Goal: Book appointment/travel/reservation

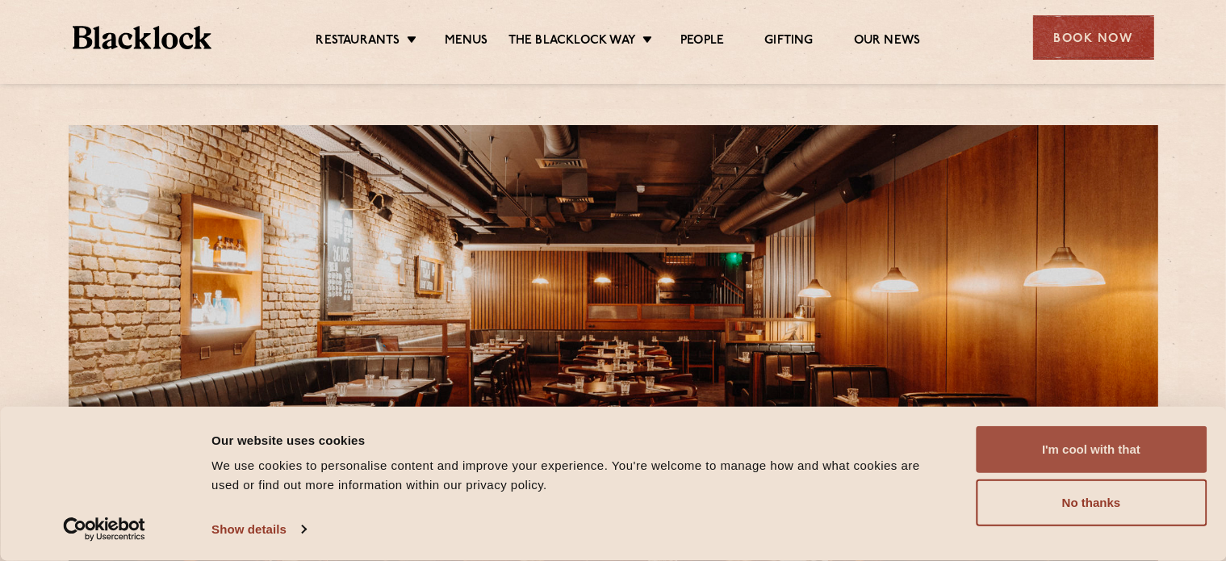
click at [1086, 460] on button "I'm cool with that" at bounding box center [1091, 449] width 231 height 47
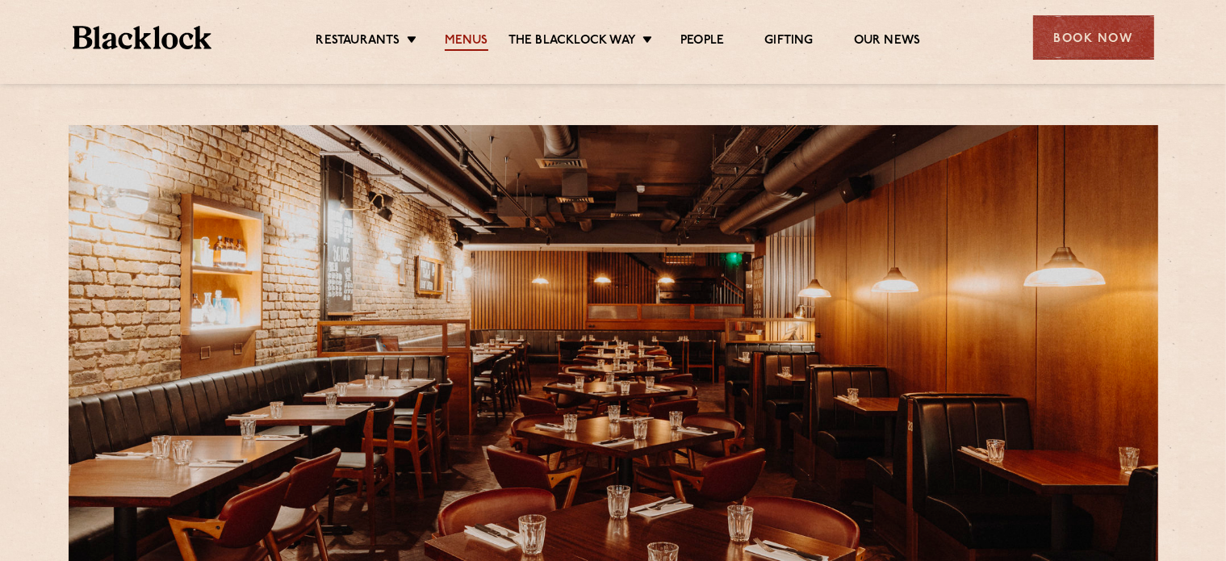
click at [471, 43] on link "Menus" at bounding box center [467, 42] width 44 height 18
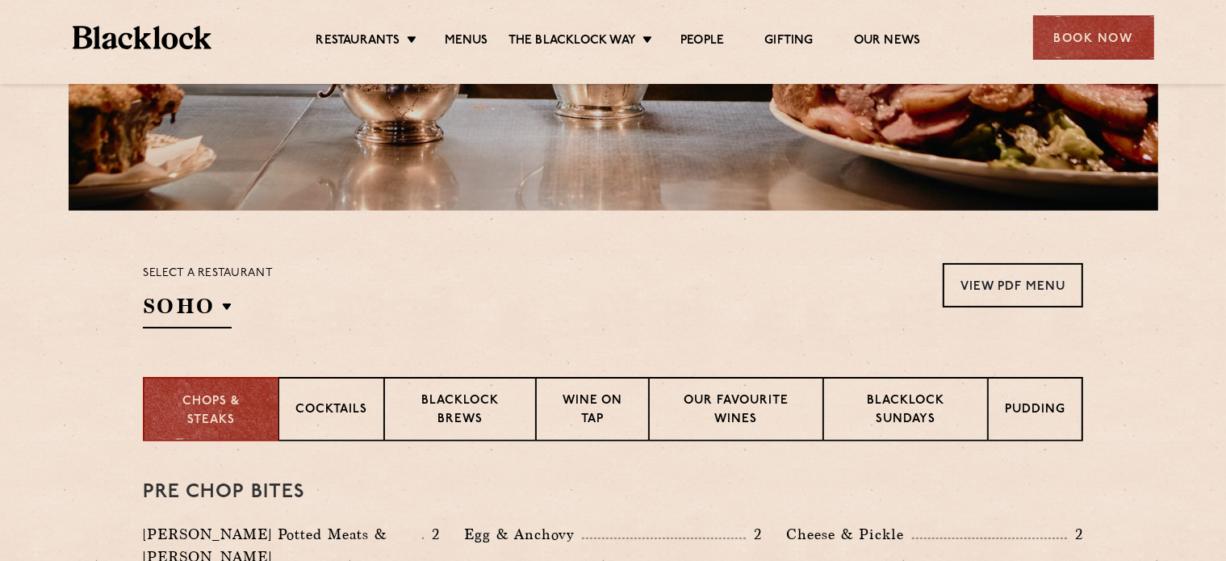
scroll to position [484, 0]
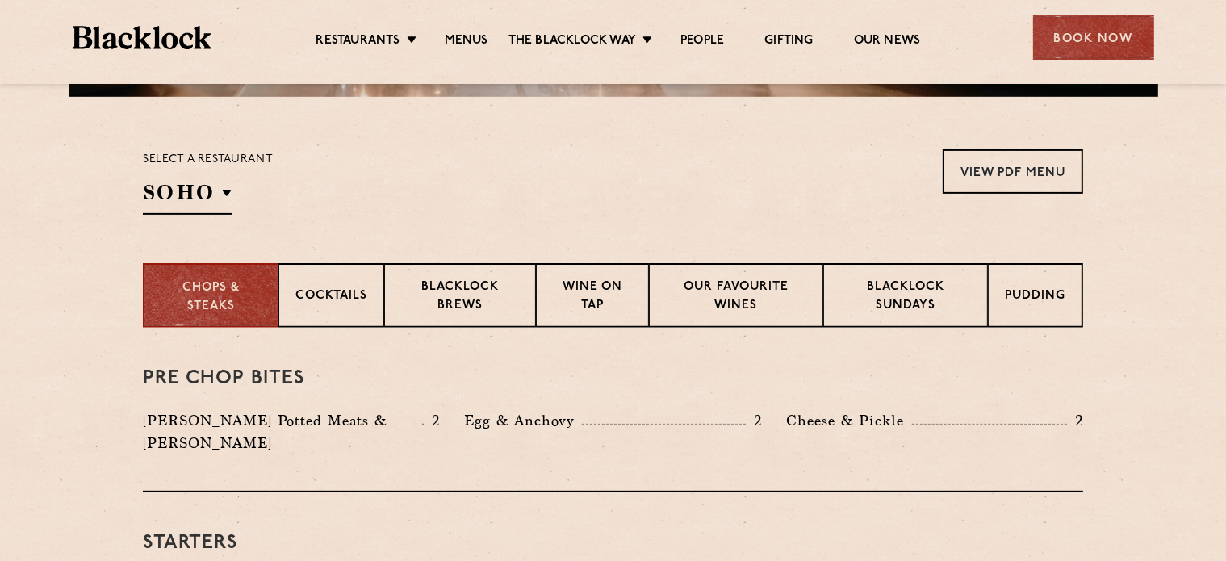
click at [232, 182] on div "Select a restaurant SOHO Soho Birmingham City Shoreditch Covent Garden Canary W…" at bounding box center [208, 181] width 130 height 65
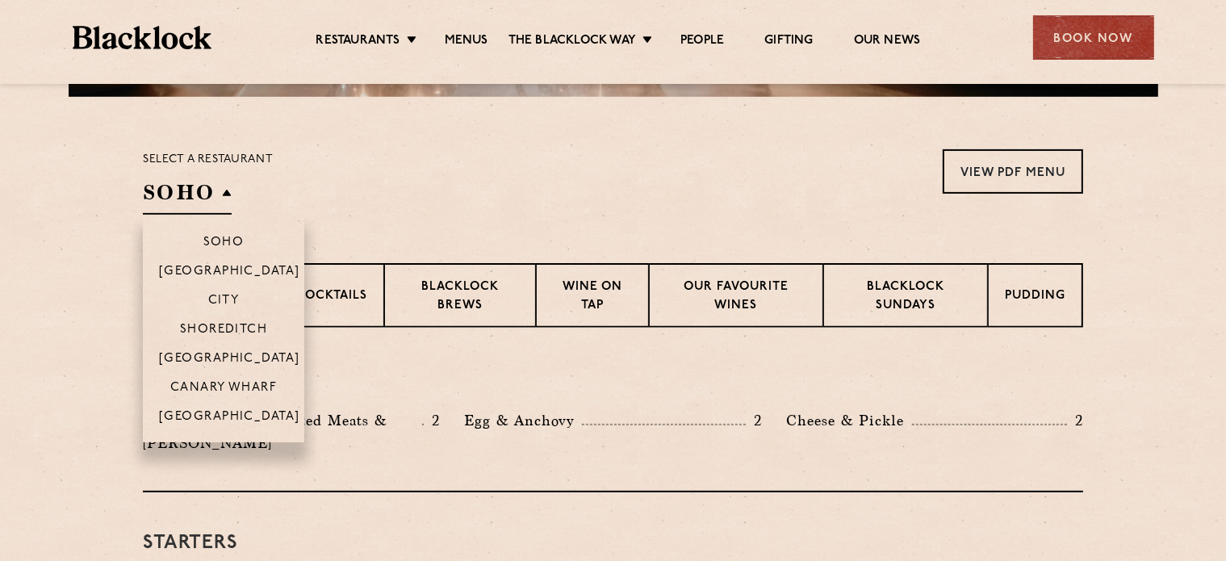
click at [228, 190] on h2 "SOHO" at bounding box center [187, 196] width 89 height 36
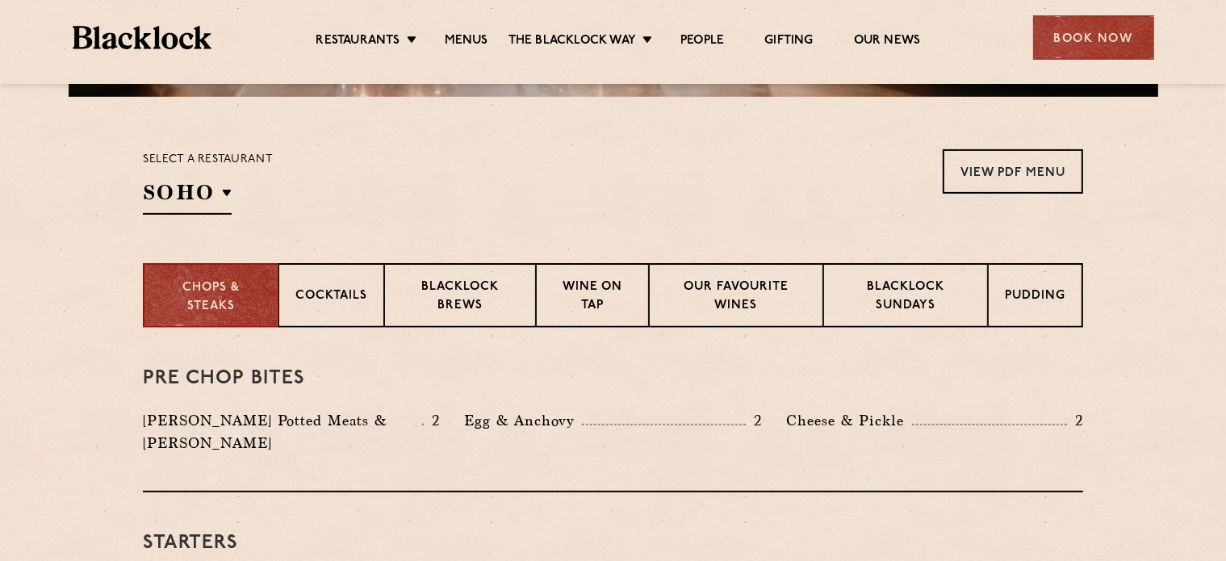
click at [234, 216] on section "Select a restaurant SOHO Soho Birmingham City Shoreditch Covent Garden Canary W…" at bounding box center [613, 180] width 1226 height 166
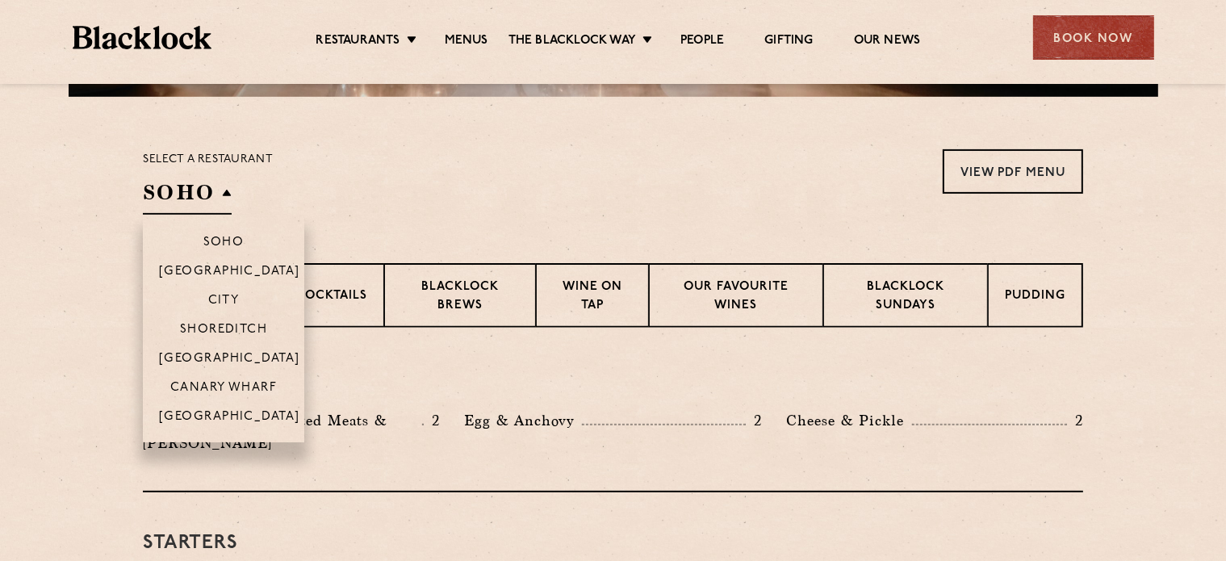
click at [228, 207] on h2 "SOHO" at bounding box center [187, 196] width 89 height 36
click at [230, 368] on p "[GEOGRAPHIC_DATA]" at bounding box center [229, 360] width 141 height 16
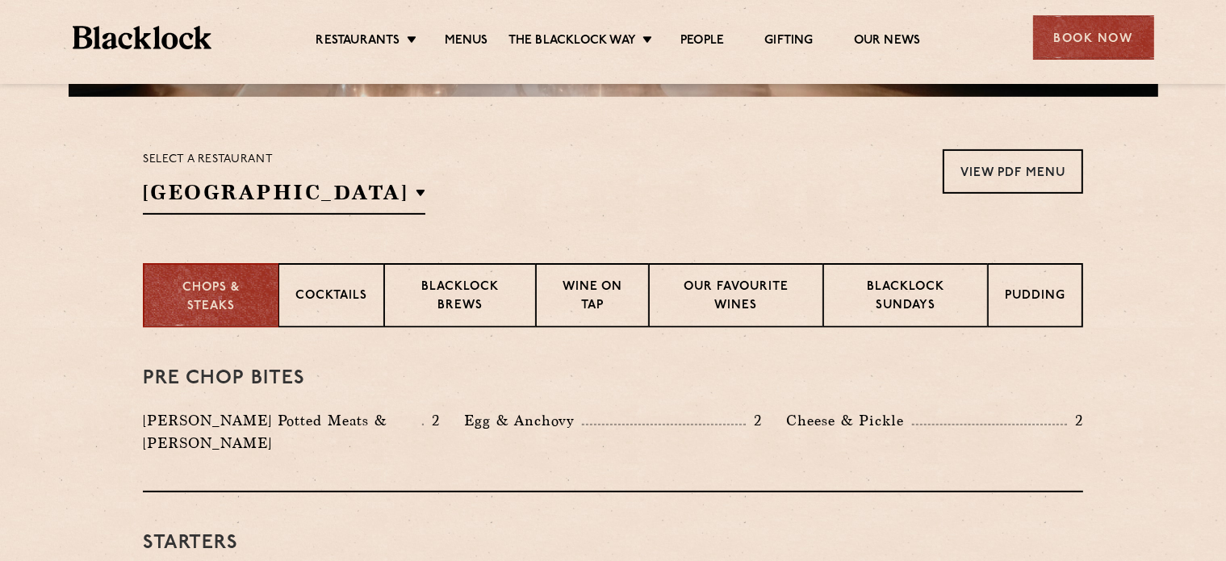
click at [617, 173] on div "Select a restaurant Covent Garden Soho Birmingham City Shoreditch Covent Garden…" at bounding box center [613, 181] width 940 height 65
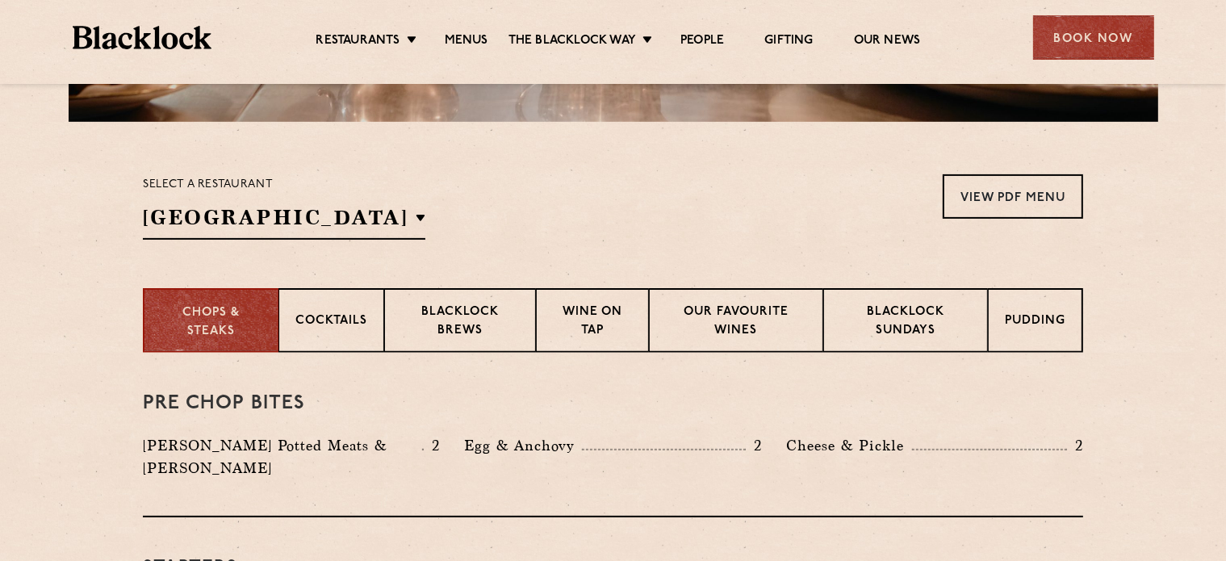
scroll to position [523, 0]
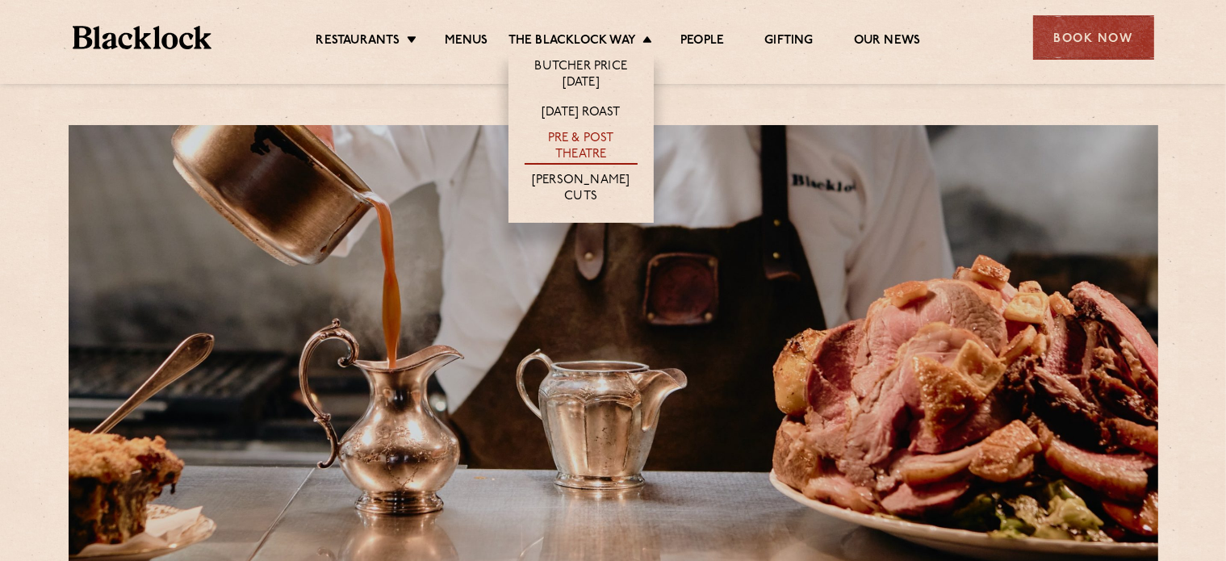
click at [579, 138] on link "Pre & Post Theatre" at bounding box center [581, 148] width 113 height 34
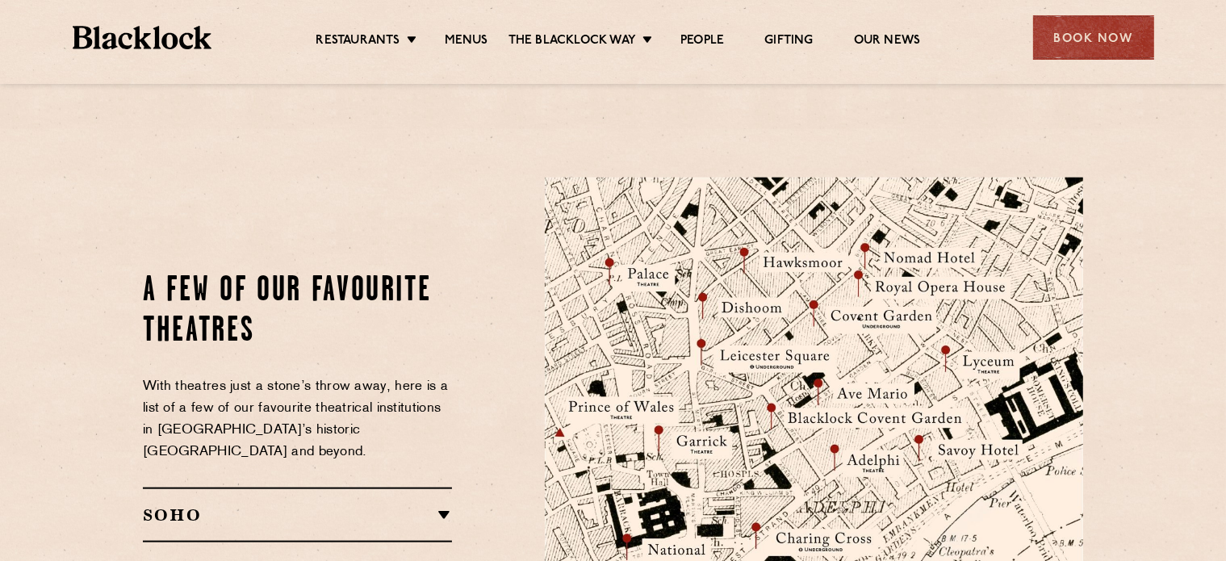
scroll to position [1863, 0]
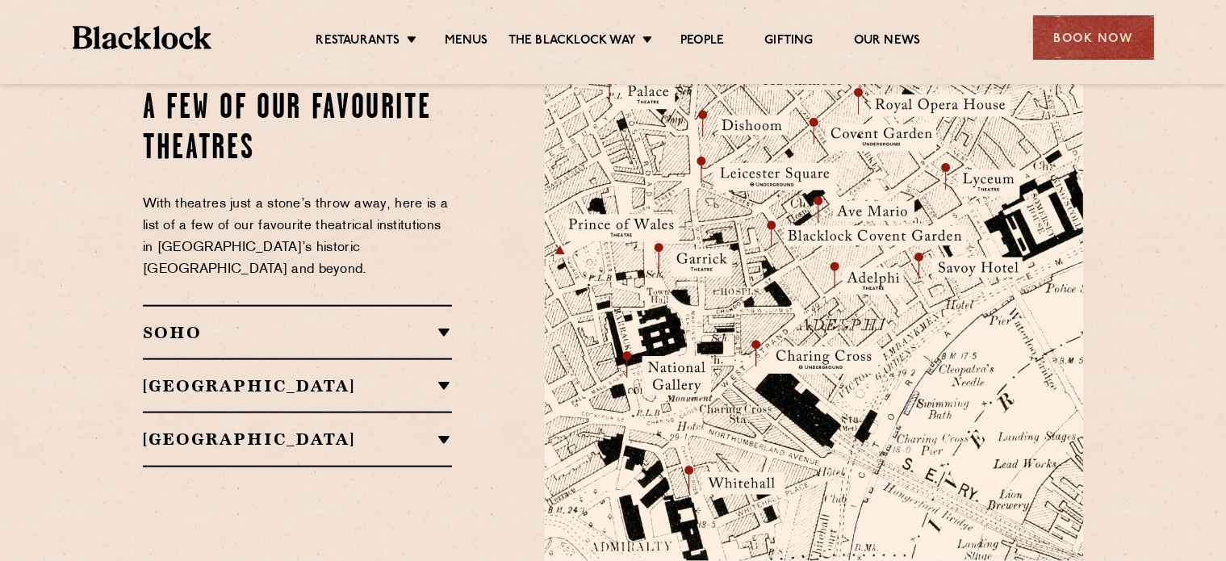
click at [433, 376] on h2 "[GEOGRAPHIC_DATA]" at bounding box center [297, 385] width 309 height 19
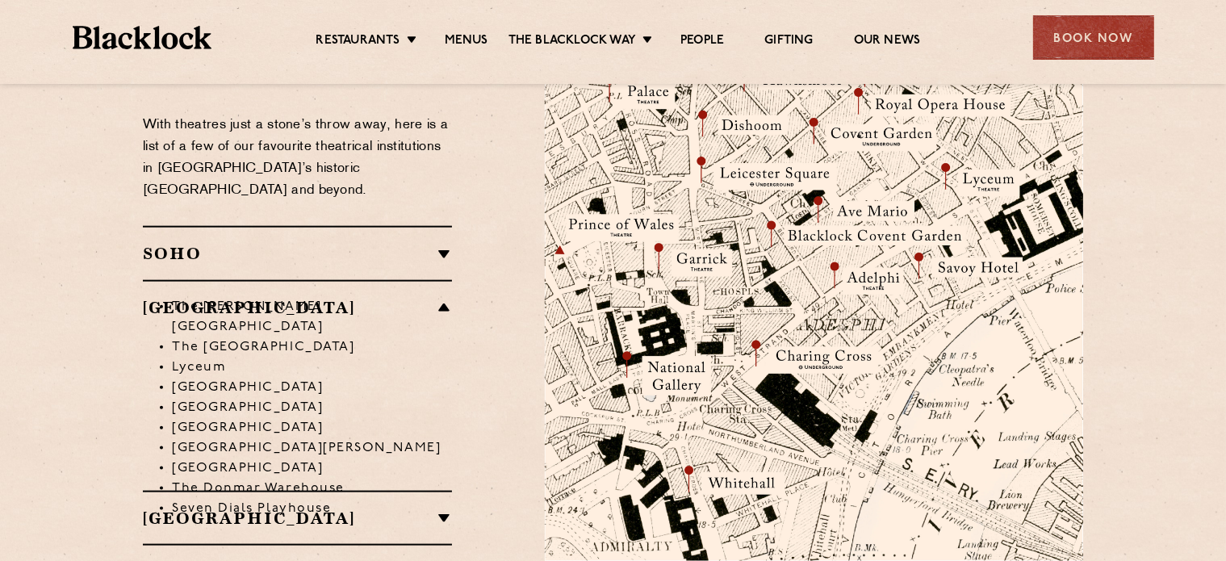
click at [452, 297] on li "The Garrick Theatre" at bounding box center [312, 317] width 280 height 40
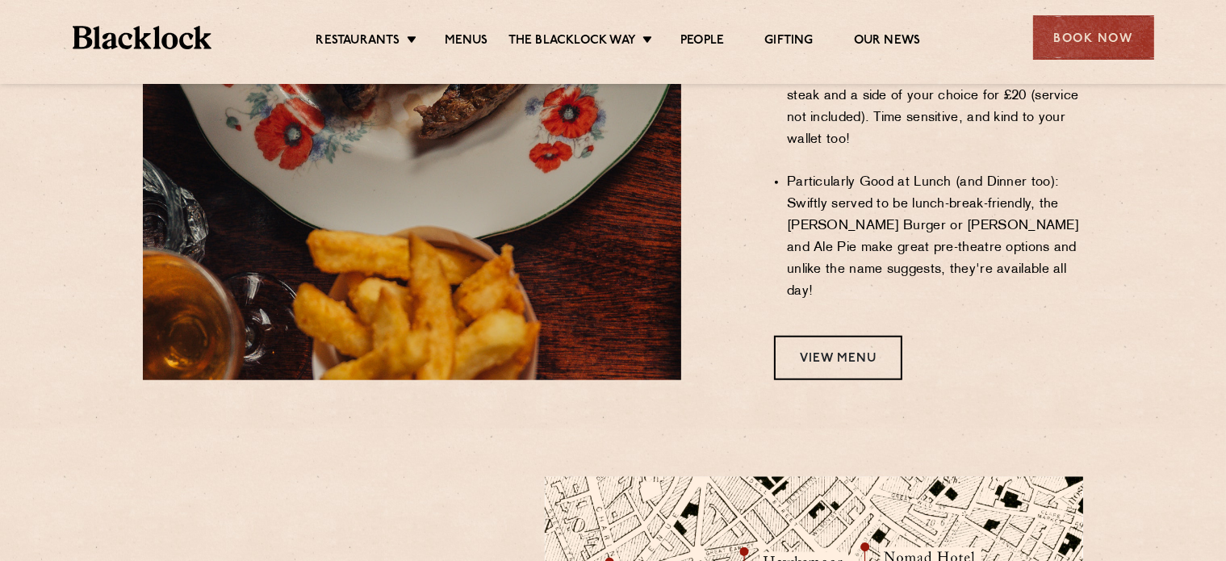
scroll to position [1304, 0]
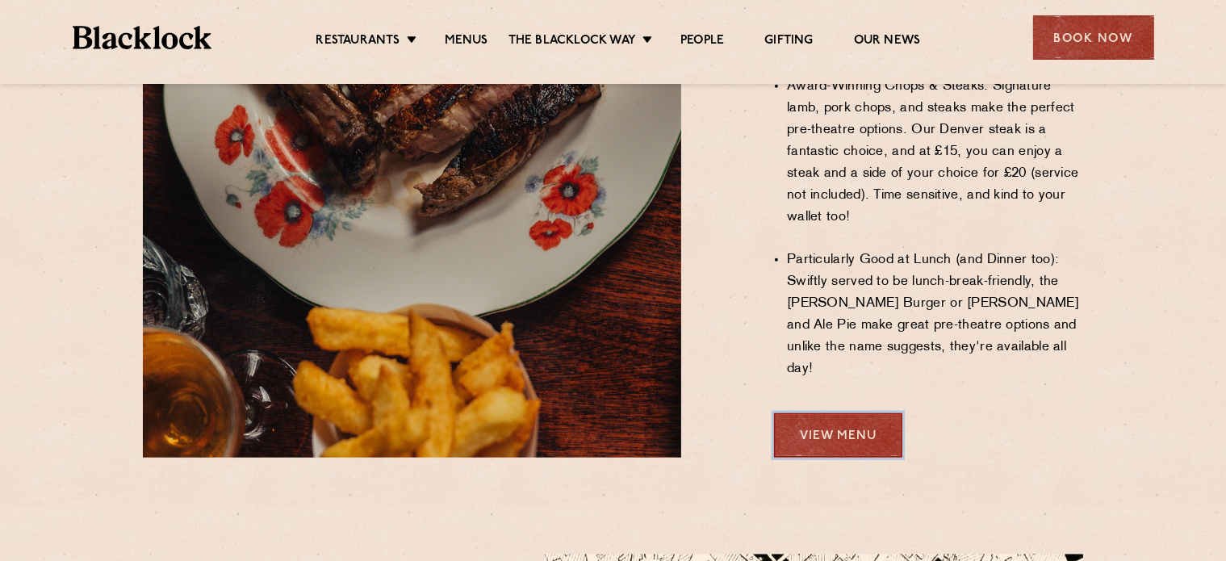
click at [826, 413] on link "View Menu" at bounding box center [838, 435] width 128 height 44
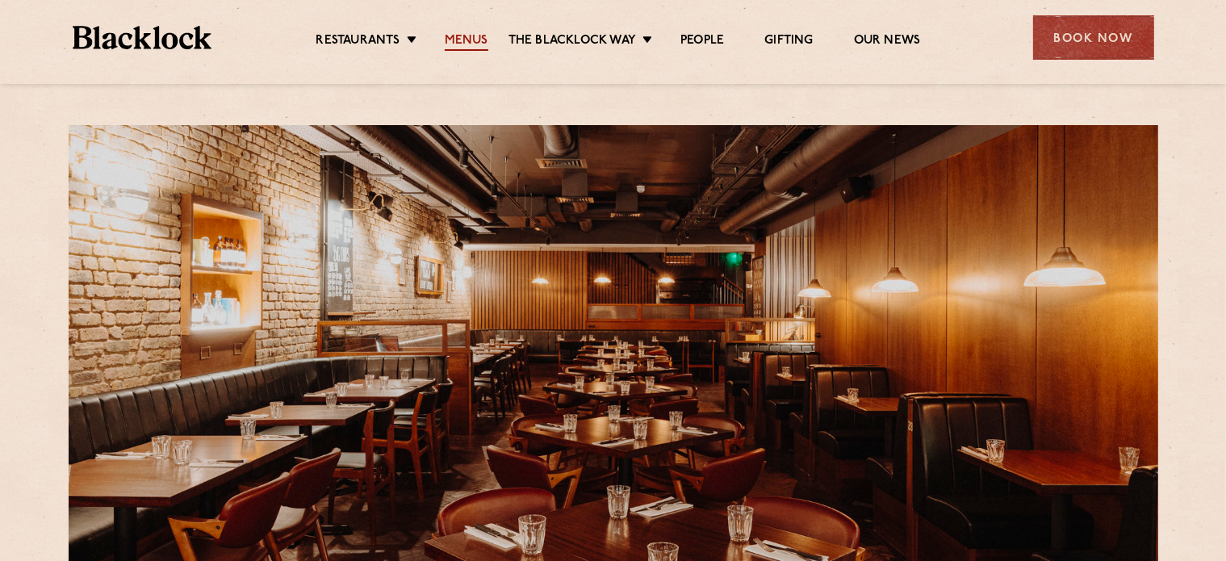
click at [480, 33] on link "Menus" at bounding box center [467, 42] width 44 height 18
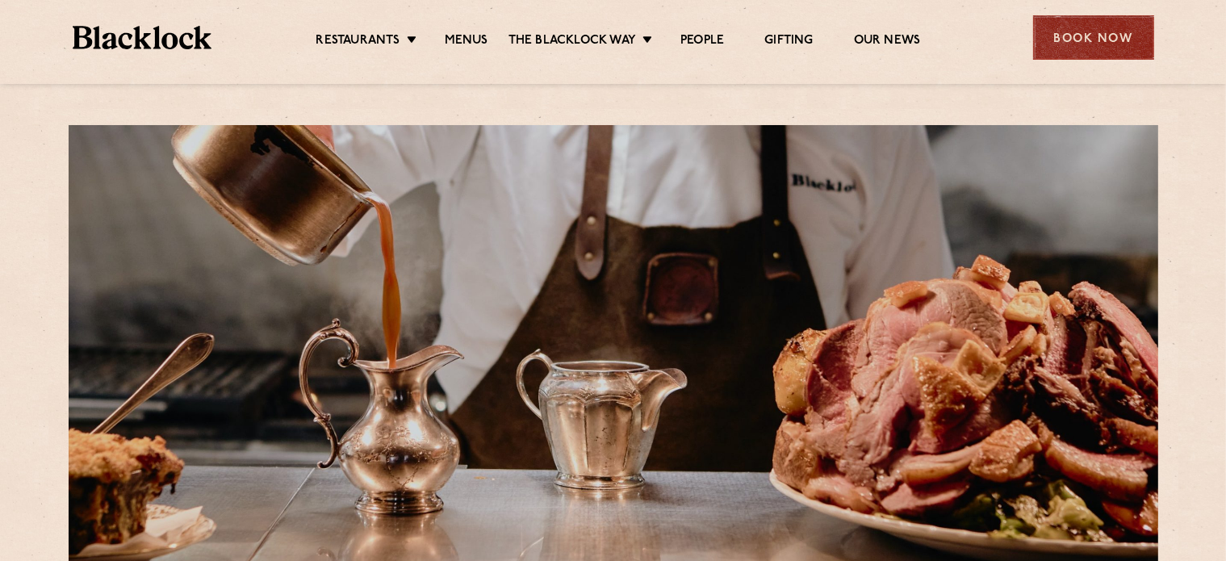
click at [1072, 42] on div "Book Now" at bounding box center [1093, 37] width 121 height 44
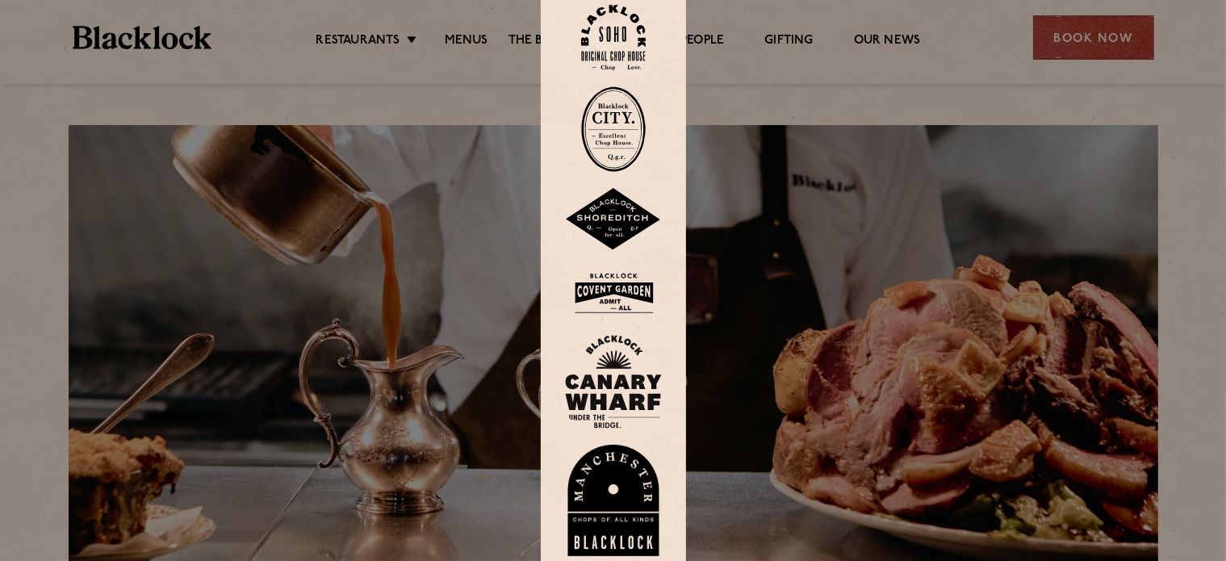
click at [633, 292] on img at bounding box center [613, 293] width 97 height 52
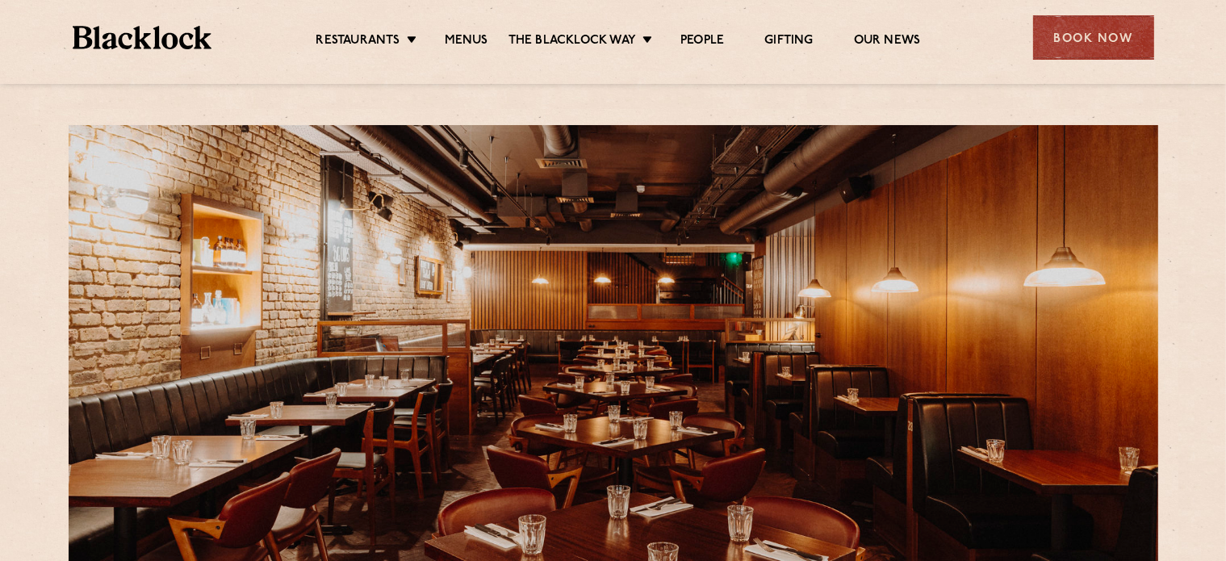
scroll to position [491, 0]
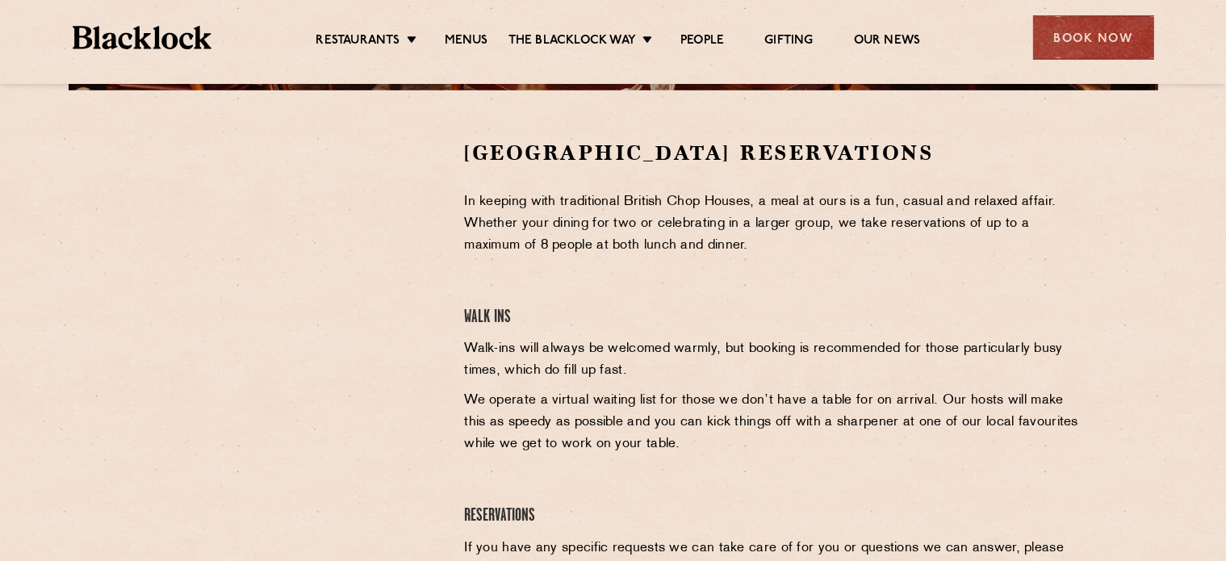
drag, startPoint x: 1239, startPoint y: 215, endPoint x: 1239, endPoint y: 309, distance: 94.4
click at [1225, 322] on html "Restaurants The [PERSON_NAME] Way Menus News Gifting Our People Restaurants [GE…" at bounding box center [613, 290] width 1226 height 1563
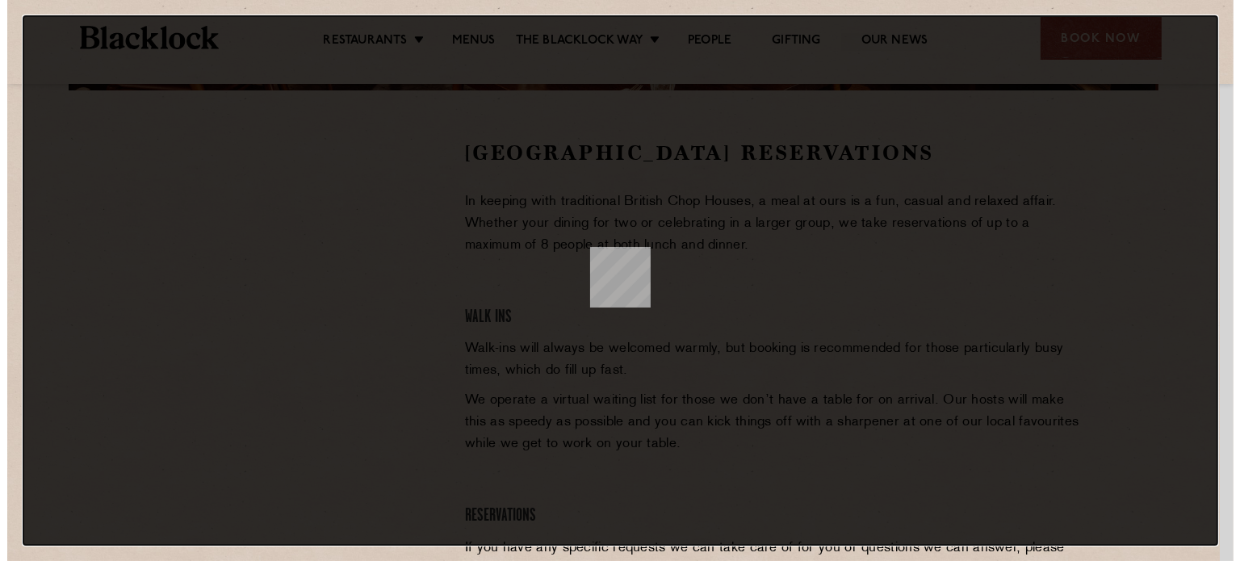
scroll to position [0, 0]
